Goal: Task Accomplishment & Management: Manage account settings

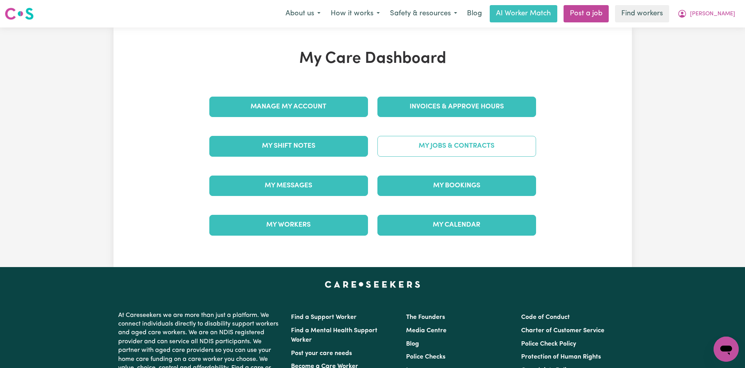
click at [420, 152] on link "My Jobs & Contracts" at bounding box center [456, 146] width 159 height 20
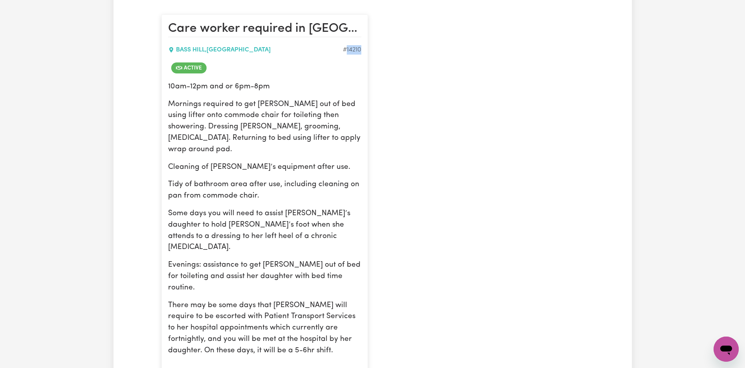
scroll to position [307, 0]
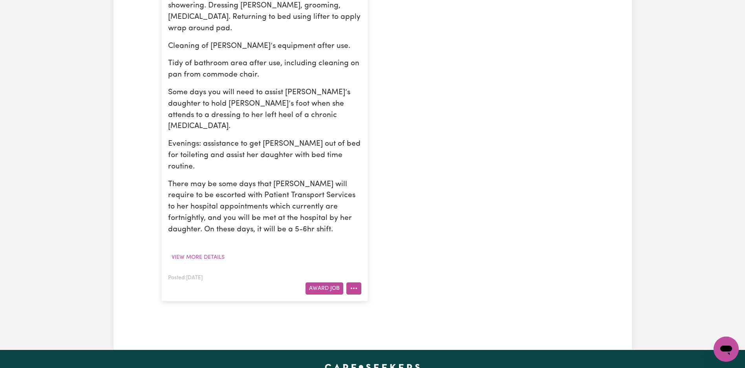
click at [353, 284] on icon "More options" at bounding box center [354, 288] width 8 height 8
click at [389, 362] on link "Edit Job" at bounding box center [385, 370] width 76 height 16
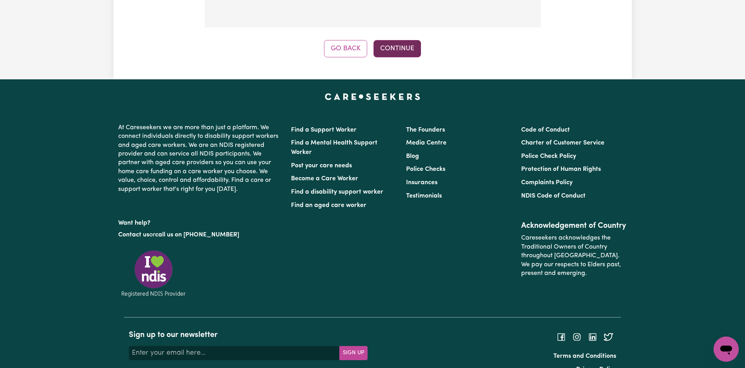
click at [400, 48] on button "Continue" at bounding box center [396, 48] width 47 height 17
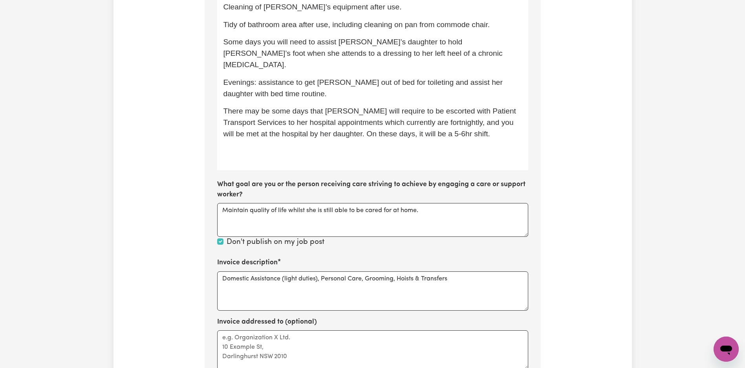
scroll to position [379, 0]
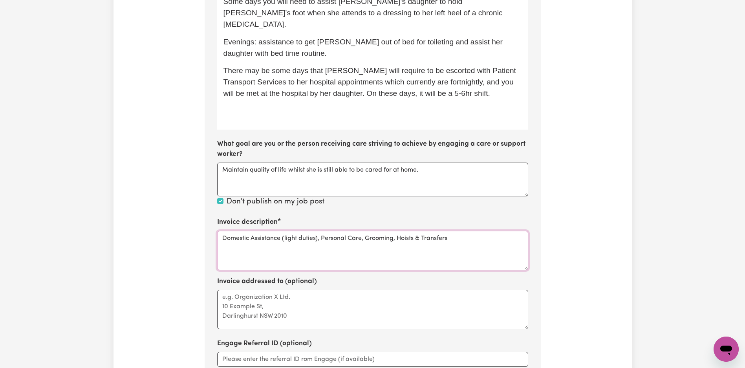
click at [338, 240] on textarea "Domestic Assistance (light duties), Personal Care, Grooming, Hoists & Transfers" at bounding box center [372, 250] width 311 height 39
paste textarea "Personal care"
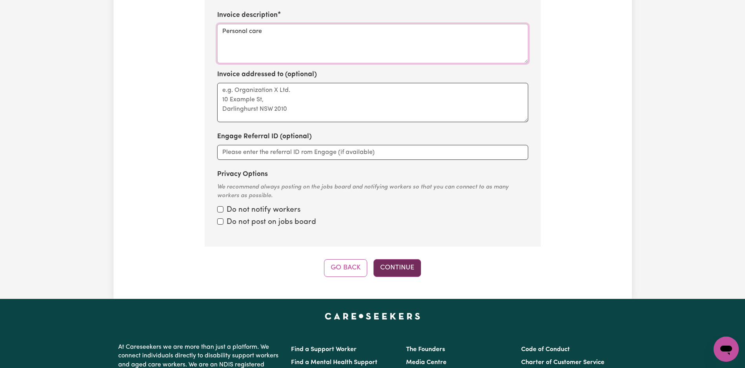
type textarea "Personal care"
click at [420, 261] on button "Continue" at bounding box center [396, 267] width 47 height 17
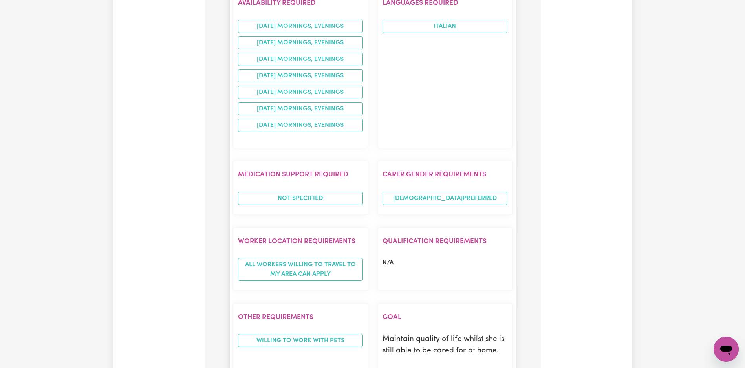
scroll to position [879, 0]
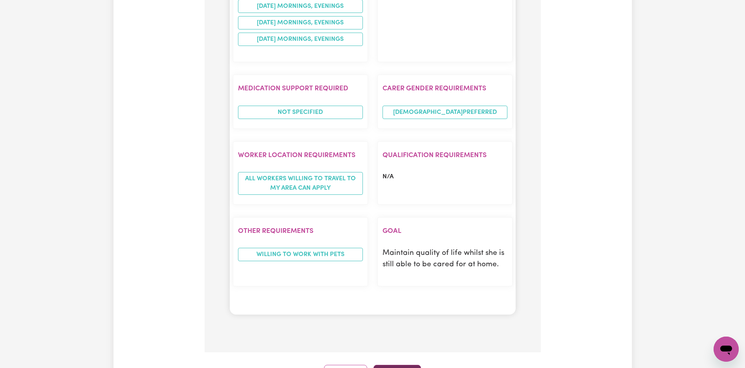
click at [389, 365] on button "Continue" at bounding box center [396, 373] width 47 height 17
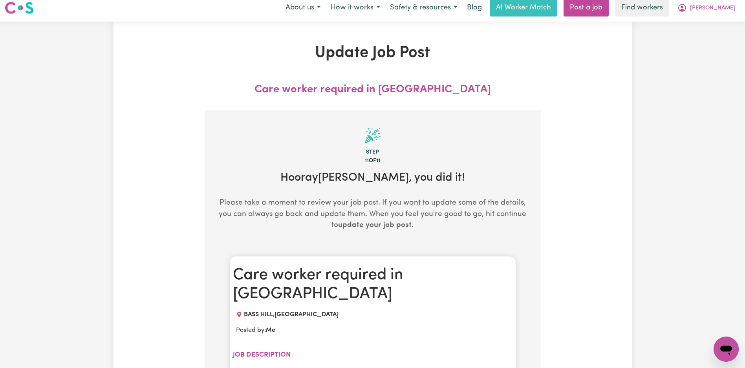
scroll to position [0, 0]
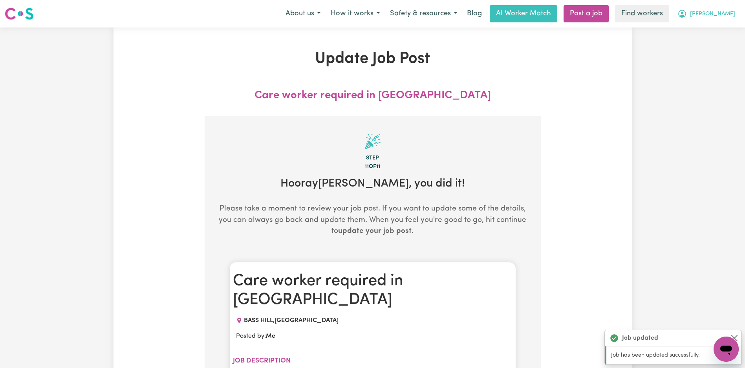
click at [719, 19] on button "[PERSON_NAME]" at bounding box center [706, 13] width 68 height 16
click at [712, 40] on link "Logout" at bounding box center [709, 45] width 62 height 15
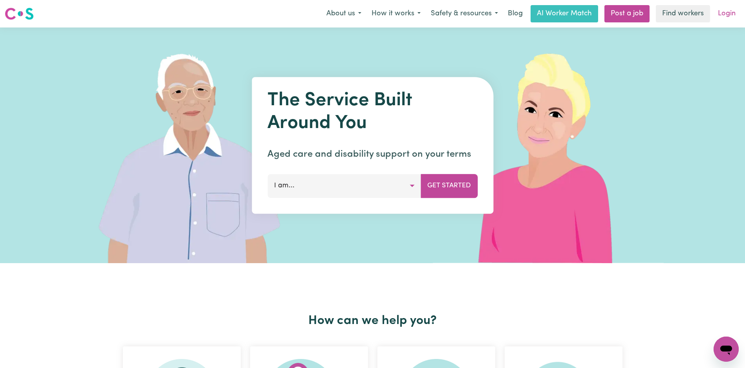
click at [723, 13] on link "Login" at bounding box center [726, 13] width 27 height 17
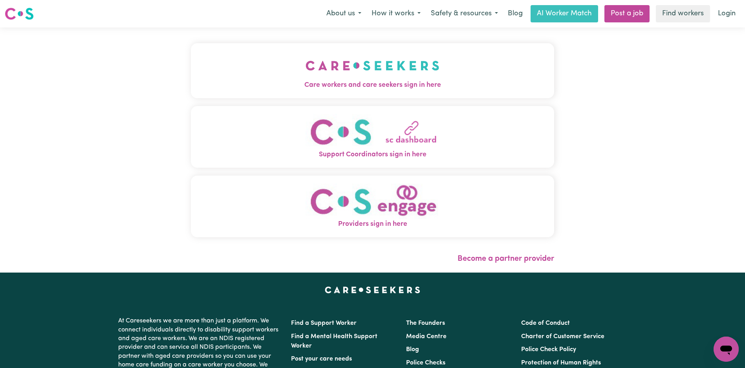
click at [305, 58] on img "Care workers and care seekers sign in here" at bounding box center [372, 65] width 134 height 29
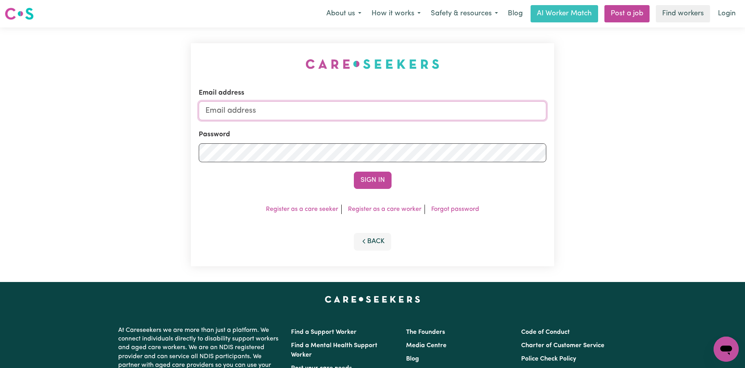
click at [369, 106] on input "Email address" at bounding box center [372, 110] width 347 height 19
paste input "[EMAIL_ADDRESS][DOMAIN_NAME]"
type input "[EMAIL_ADDRESS][DOMAIN_NAME]"
click at [380, 185] on button "Sign In" at bounding box center [373, 180] width 38 height 17
